Goal: Transaction & Acquisition: Purchase product/service

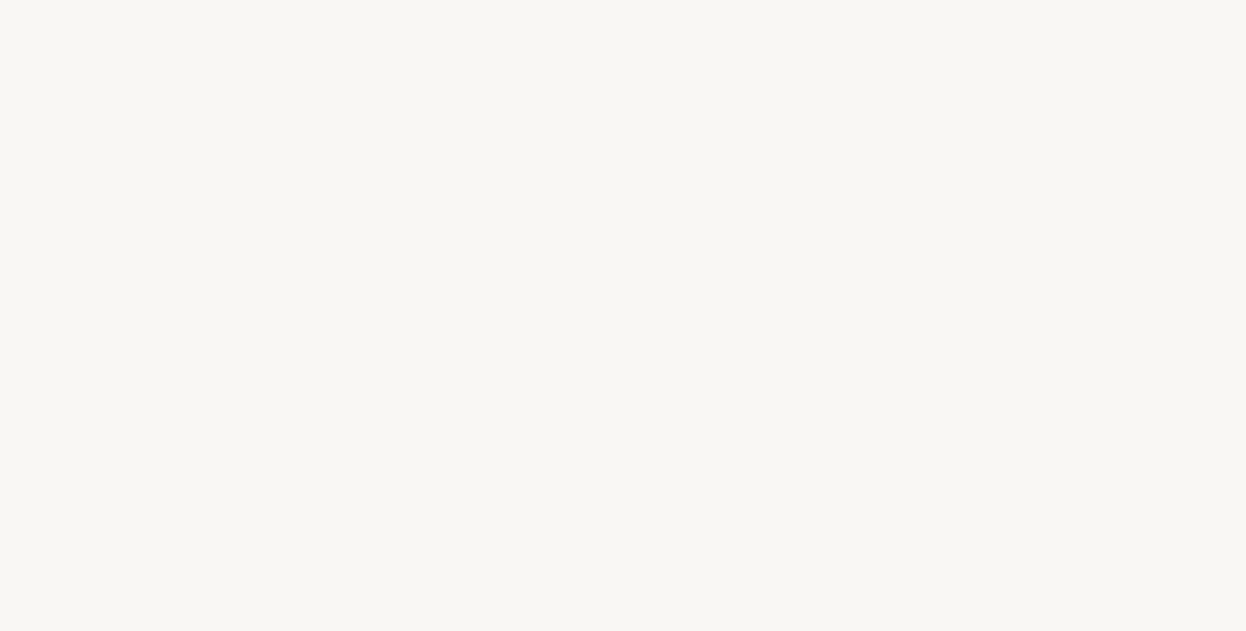
select select "FR"
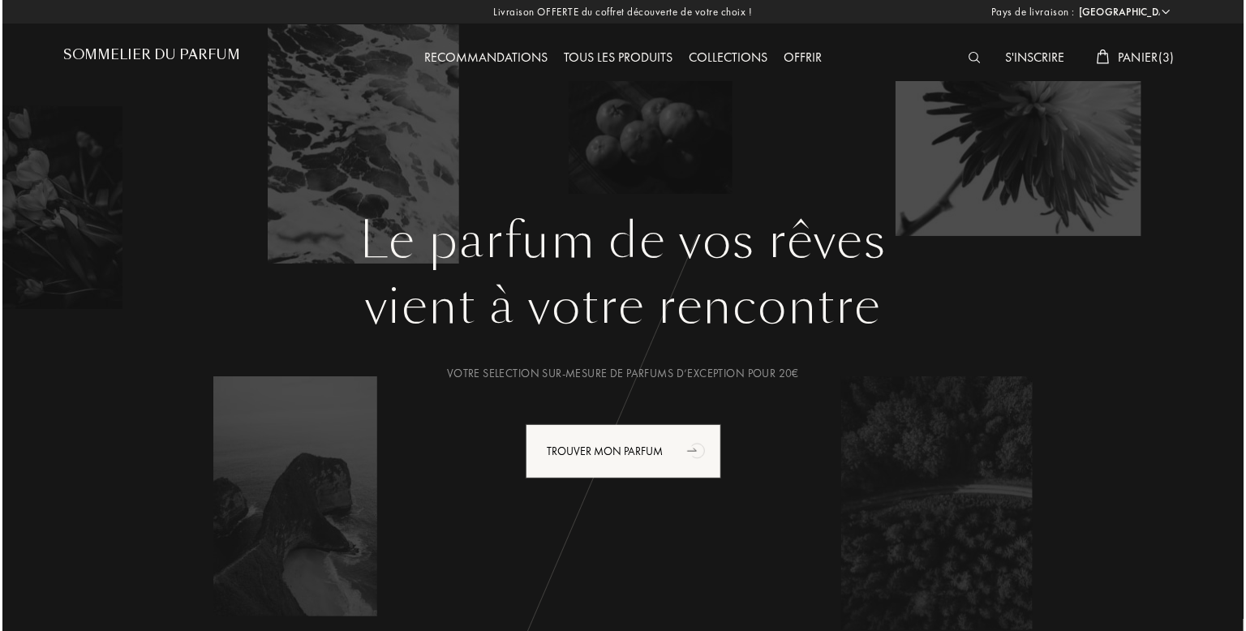
scroll to position [1748, 0]
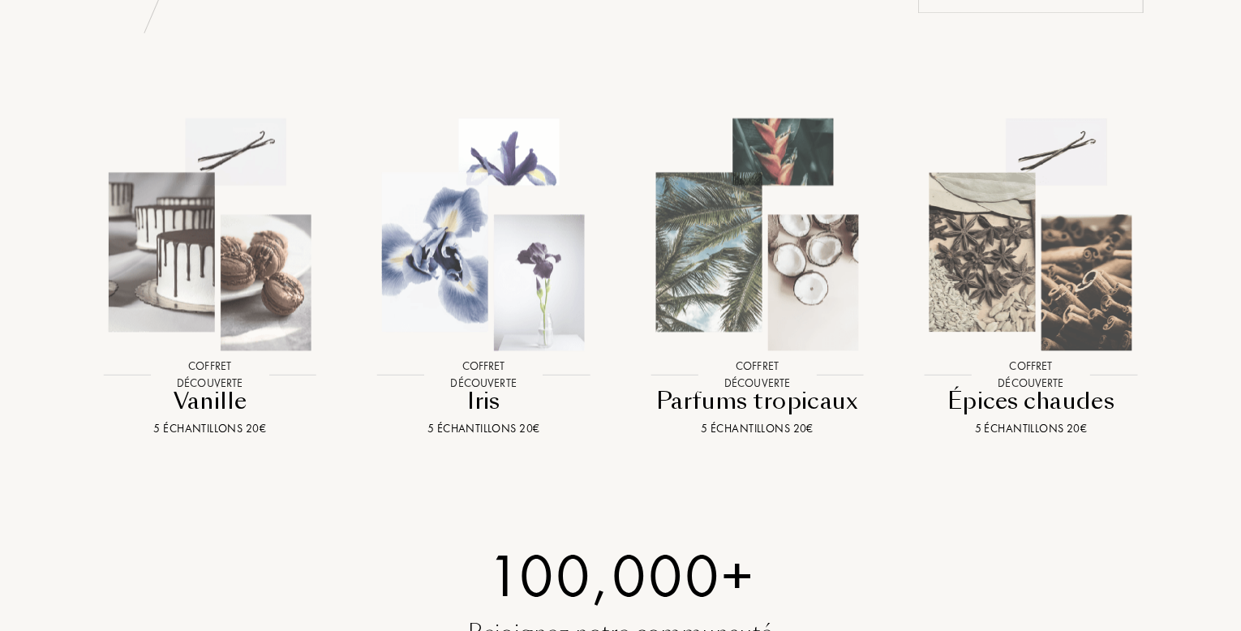
click at [141, 202] on img at bounding box center [210, 234] width 247 height 247
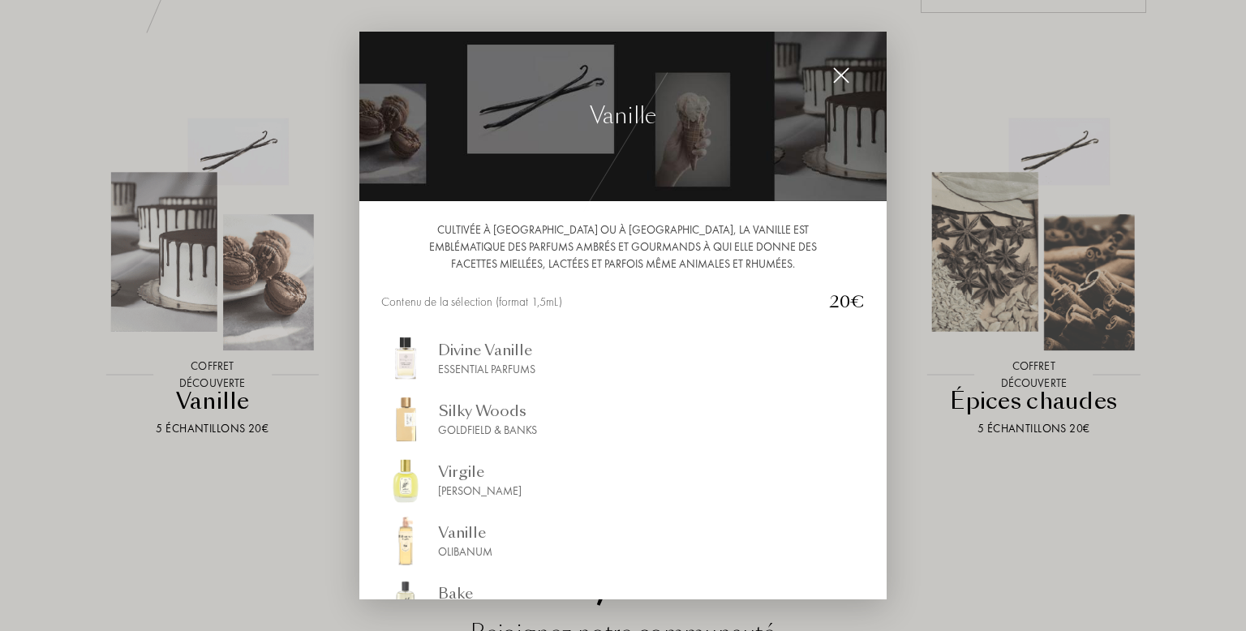
click at [457, 596] on div "Bake" at bounding box center [455, 593] width 35 height 22
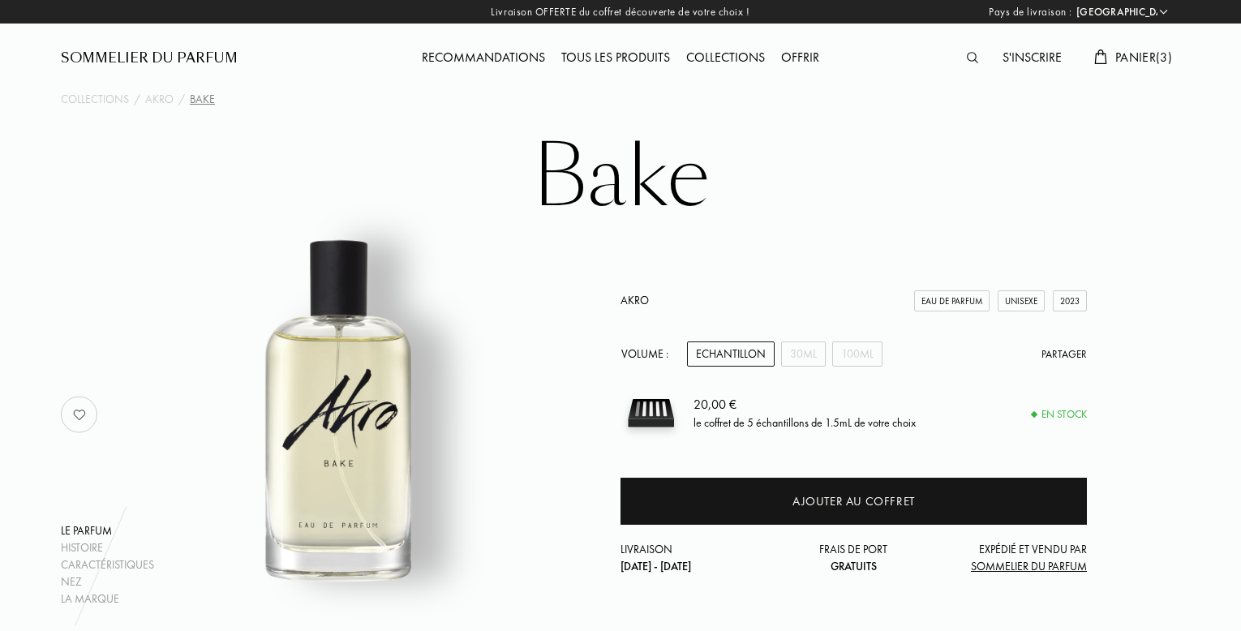
select select "FR"
click at [801, 350] on div "30mL" at bounding box center [803, 353] width 45 height 25
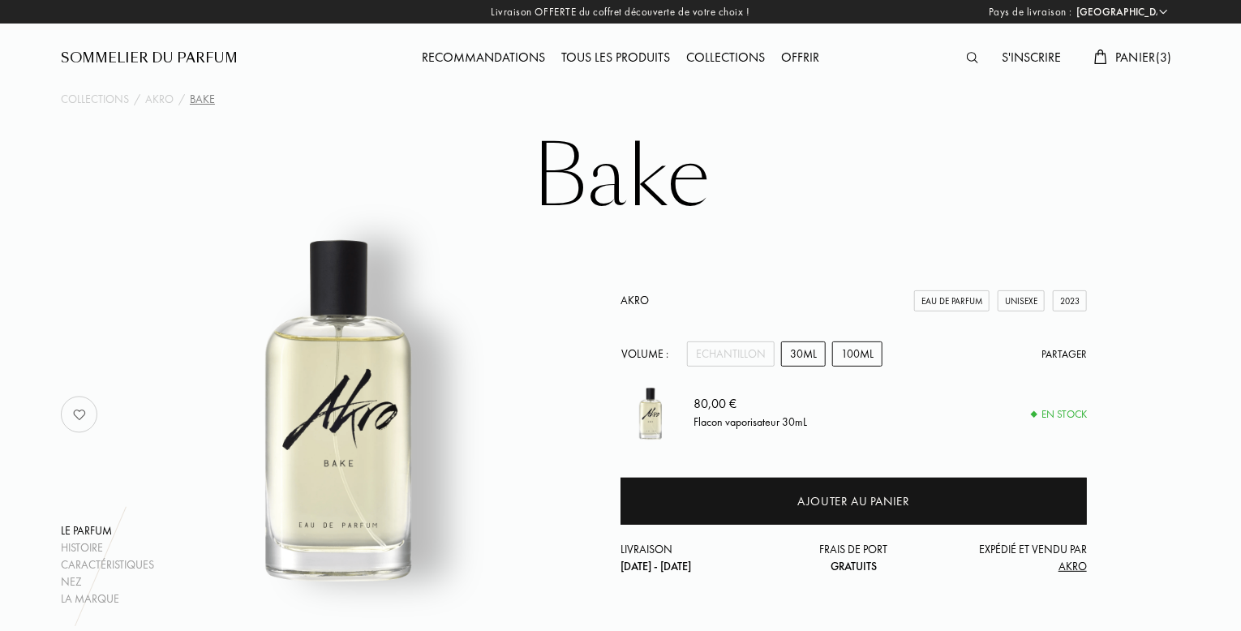
click at [868, 357] on div "100mL" at bounding box center [857, 353] width 50 height 25
